Goal: Information Seeking & Learning: Find specific fact

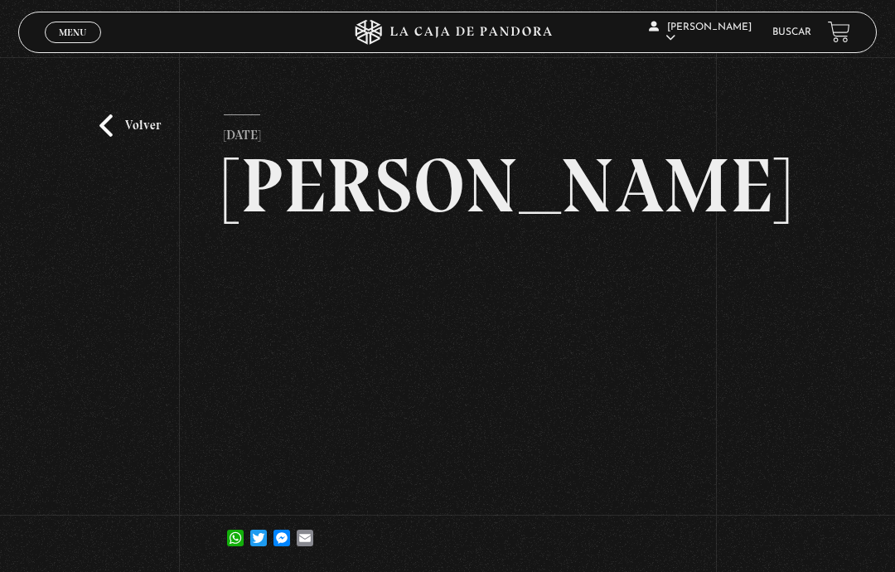
click at [780, 26] on li "Buscar" at bounding box center [791, 32] width 39 height 22
click at [792, 36] on link "Buscar" at bounding box center [791, 32] width 39 height 10
click at [787, 37] on link "Buscar" at bounding box center [791, 32] width 39 height 10
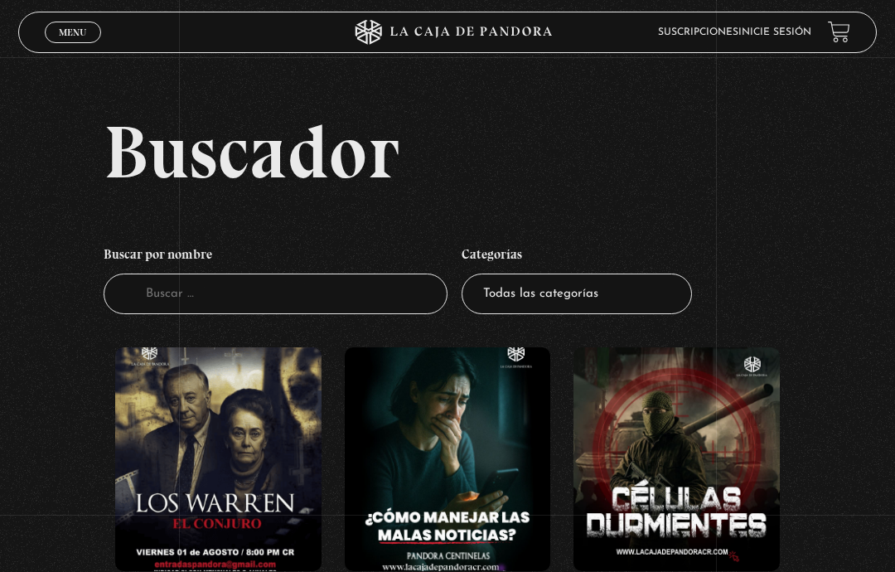
click at [787, 31] on link "Inicie sesión" at bounding box center [774, 32] width 73 height 10
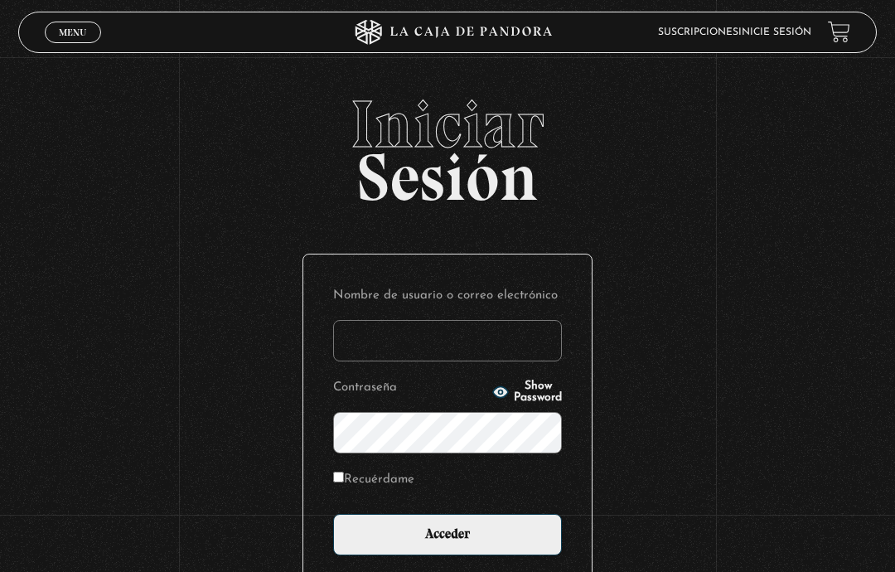
type input "quetzal0203@gmail.com"
click at [456, 555] on input "Acceder" at bounding box center [447, 534] width 229 height 41
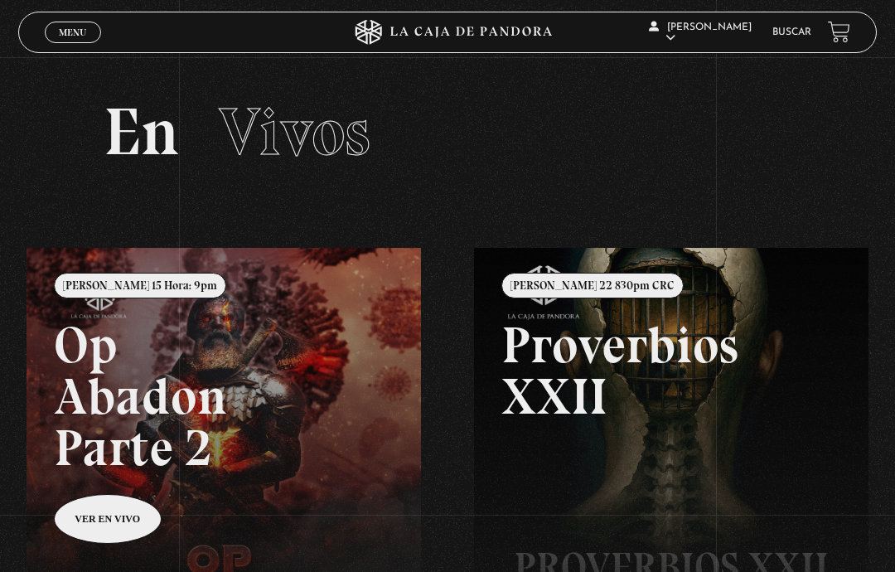
click at [801, 26] on li "Buscar" at bounding box center [791, 32] width 39 height 22
click at [802, 29] on link "Buscar" at bounding box center [791, 32] width 39 height 10
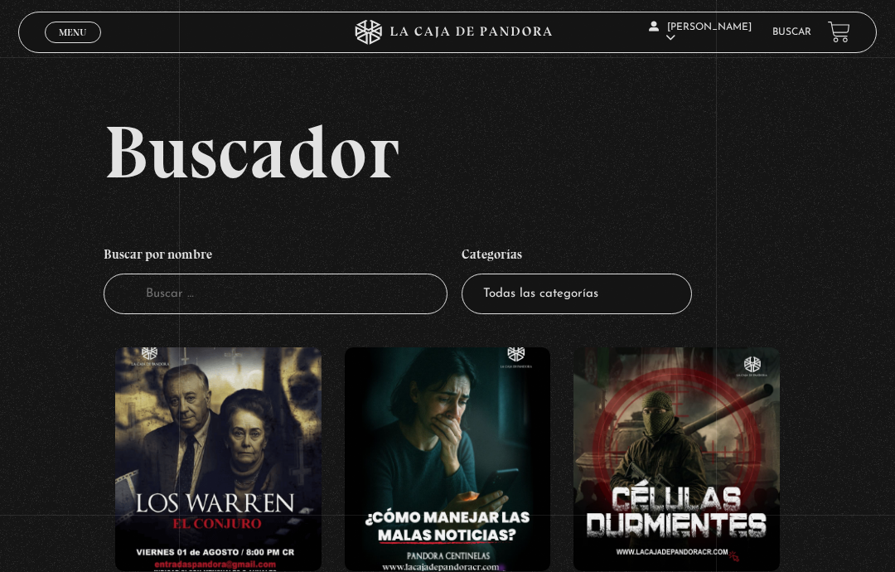
click at [324, 312] on input "Buscador" at bounding box center [276, 294] width 344 height 41
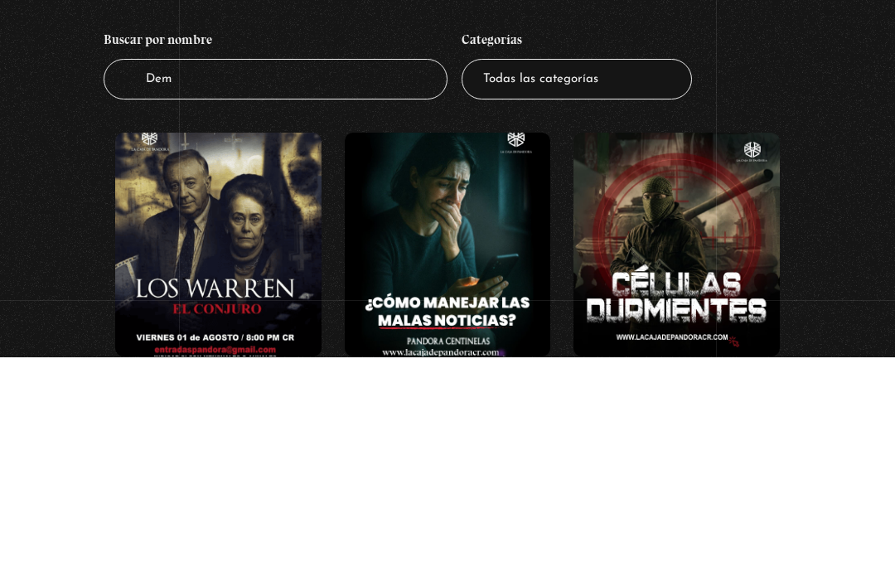
type input "Demi"
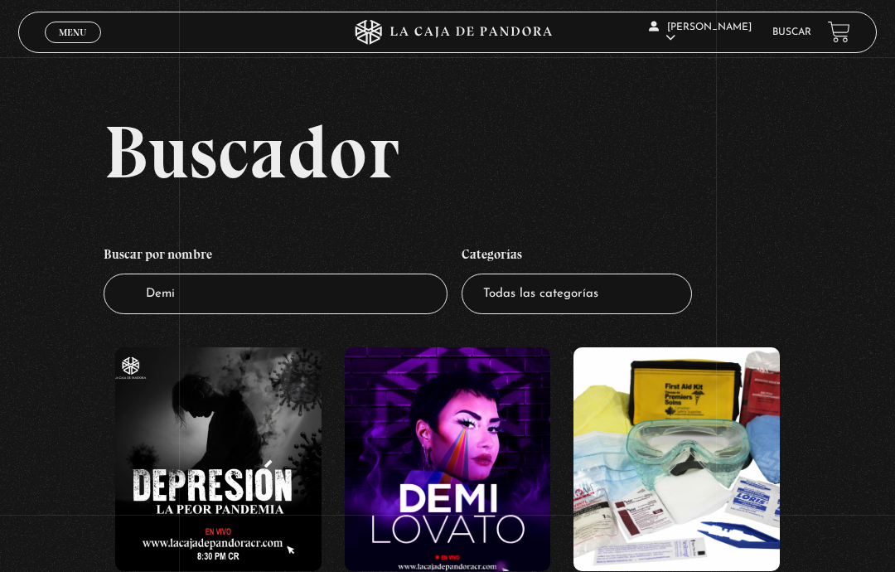
click at [444, 444] on figure at bounding box center [448, 459] width 206 height 224
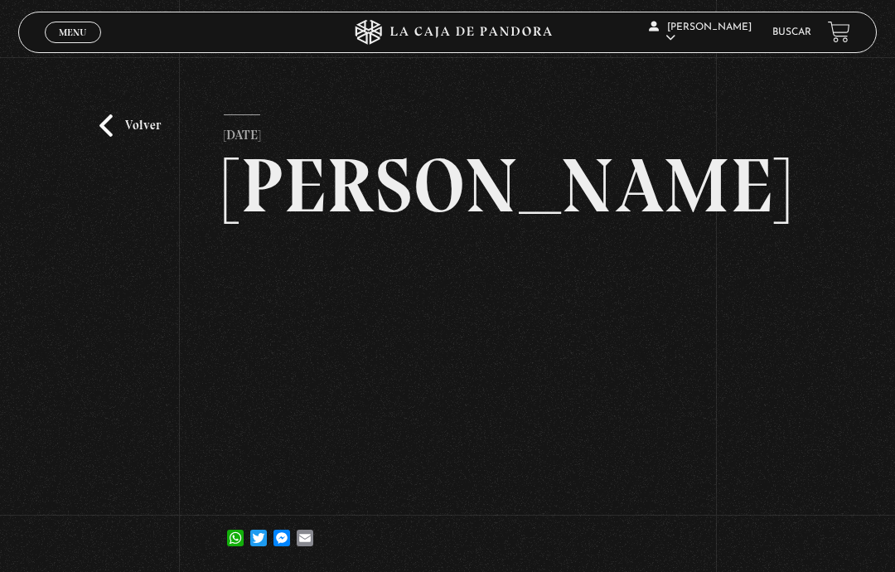
click at [120, 133] on link "Volver" at bounding box center [129, 125] width 61 height 22
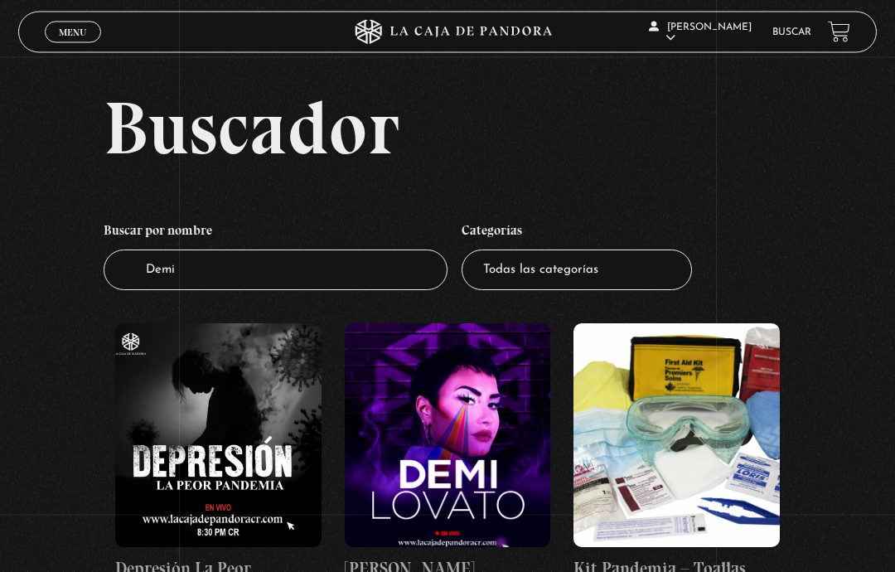
scroll to position [24, 0]
click at [796, 31] on link "Buscar" at bounding box center [791, 32] width 39 height 10
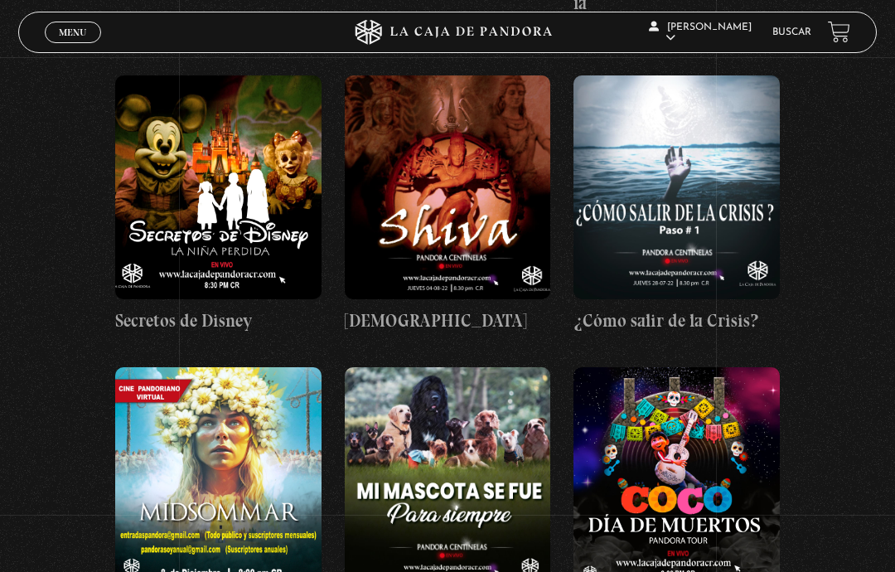
scroll to position [11631, 0]
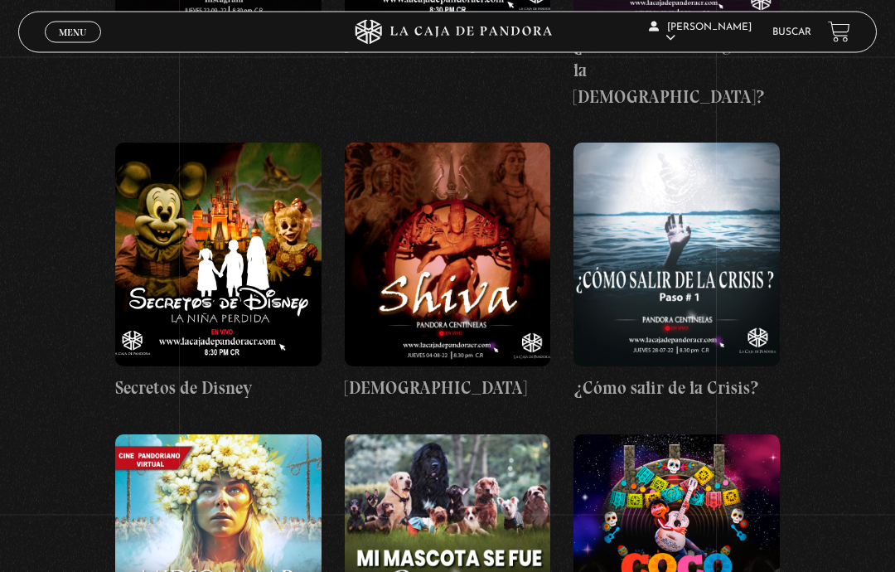
click at [167, 435] on figure at bounding box center [218, 547] width 206 height 224
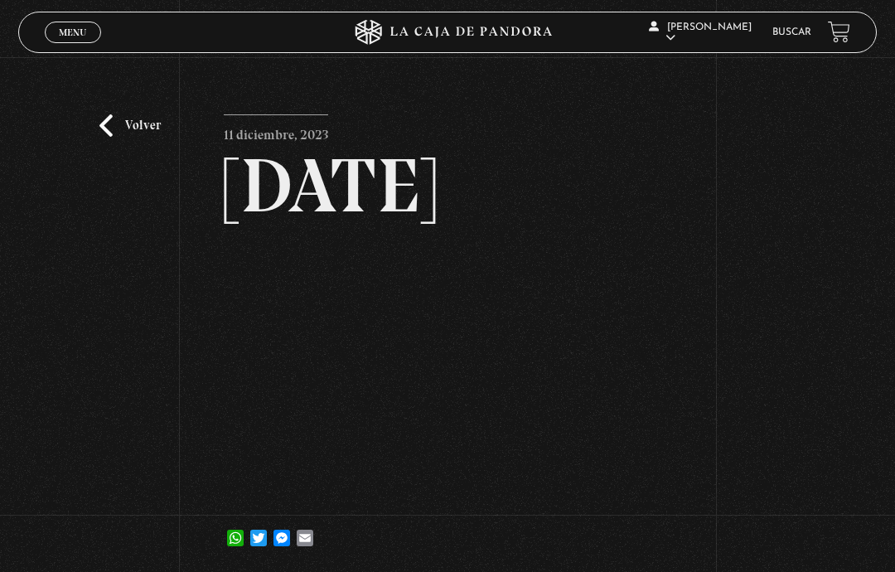
click at [251, 259] on article "11 diciembre, 2023 [DATE] WhatsApp Twitter Messenger Email" at bounding box center [447, 336] width 447 height 445
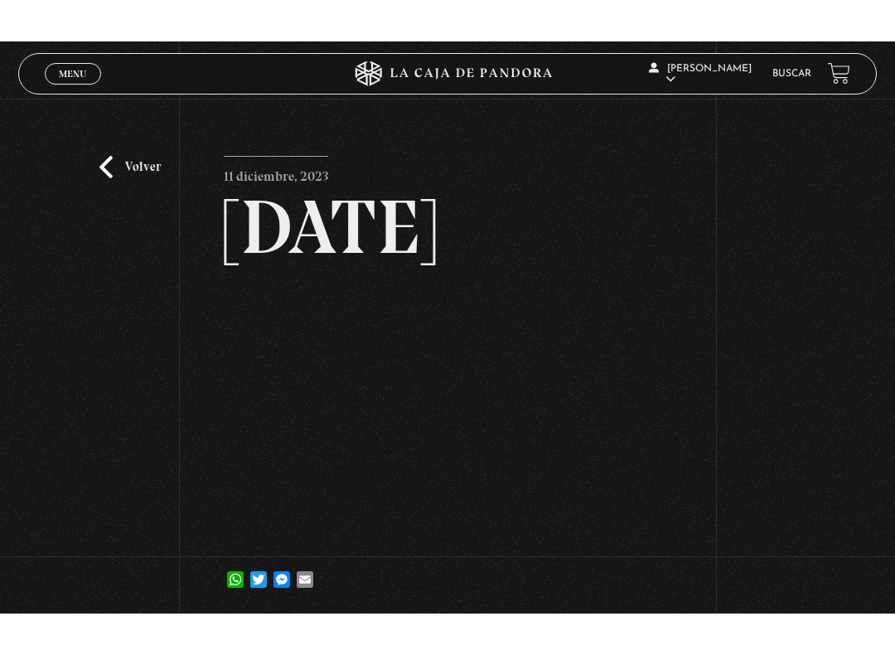
scroll to position [17, 0]
